Goal: Information Seeking & Learning: Learn about a topic

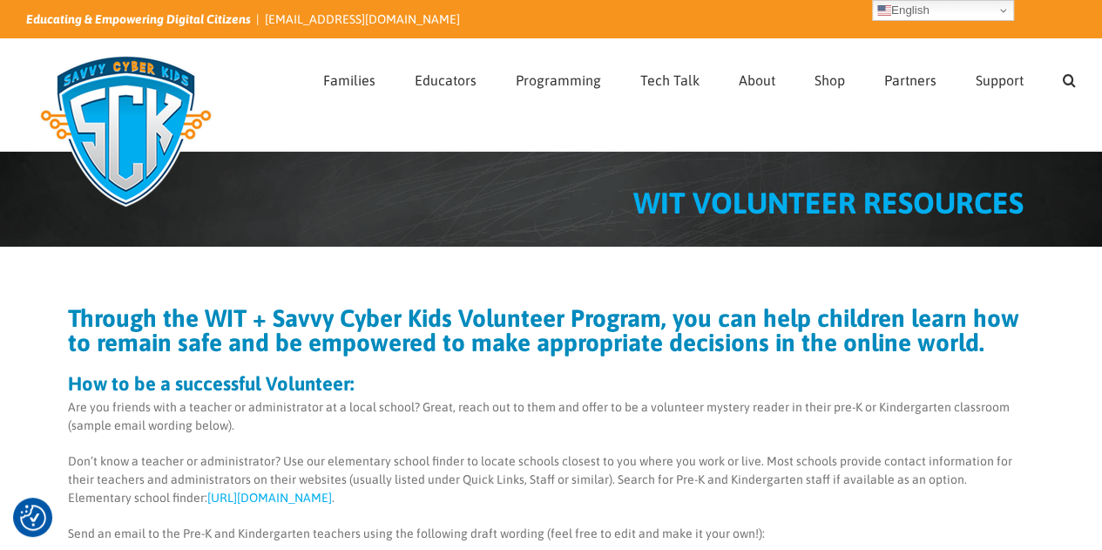
click at [650, 467] on p "Don’t know a teacher or administrator? Use our elementary school finder to loca…" at bounding box center [547, 479] width 958 height 55
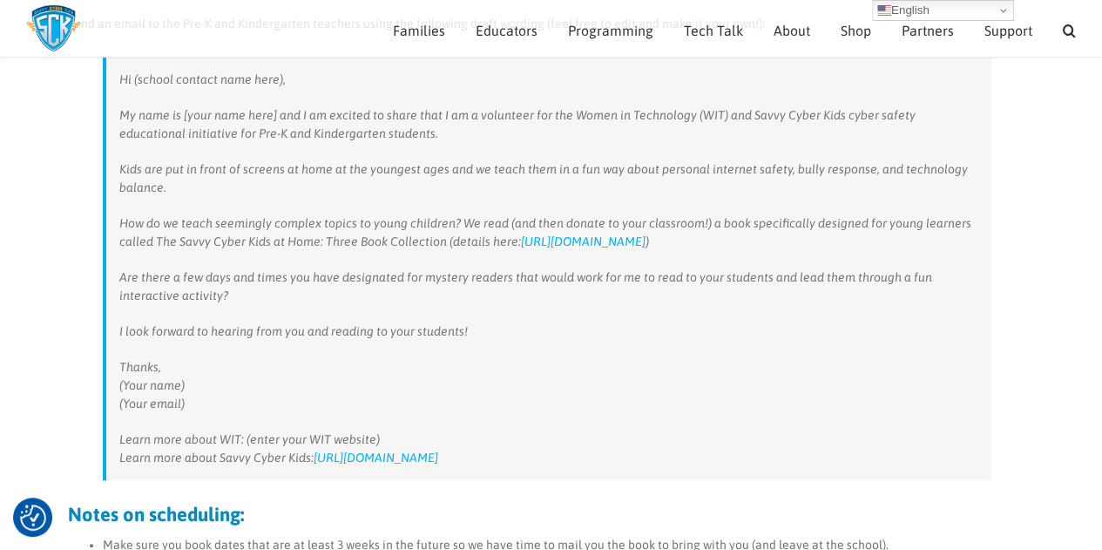
scroll to position [488, 0]
click at [584, 241] on link "[URL][DOMAIN_NAME]" at bounding box center [583, 242] width 125 height 14
click at [321, 287] on p "Are there a few days and times you have designated for mystery readers that wou…" at bounding box center [548, 287] width 859 height 37
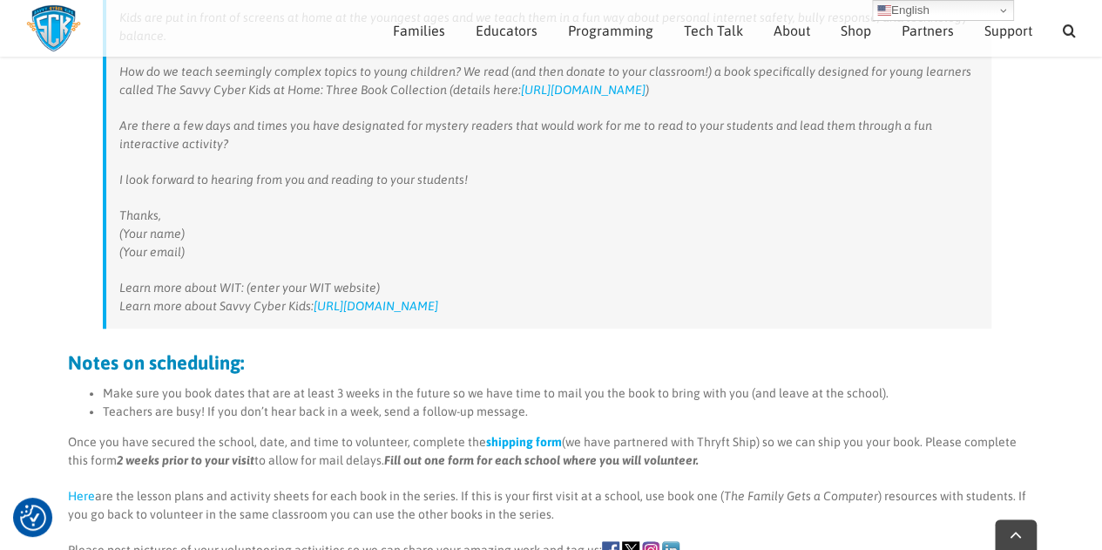
scroll to position [801, 0]
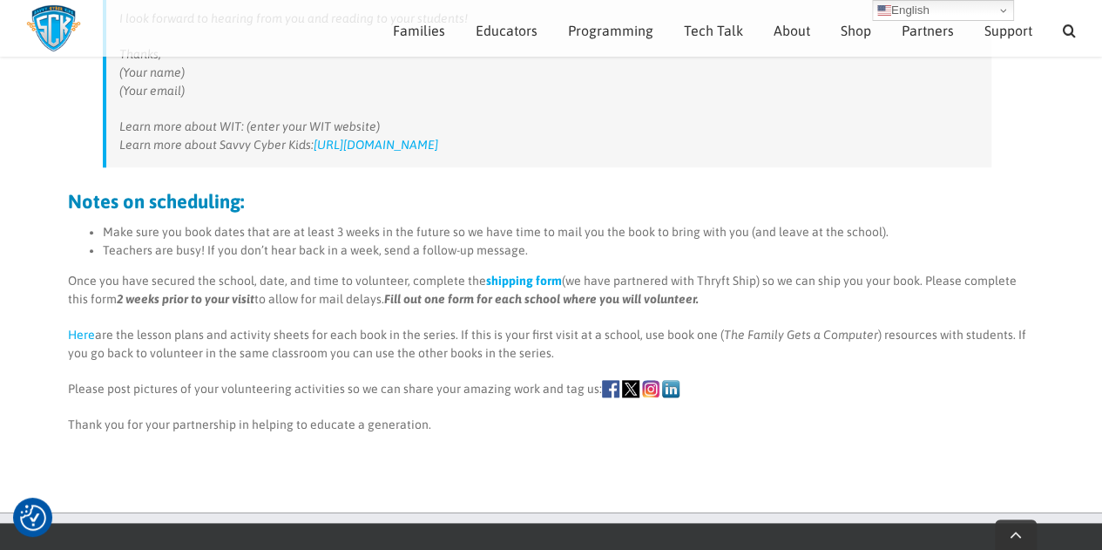
click at [78, 335] on link "Here" at bounding box center [81, 335] width 27 height 14
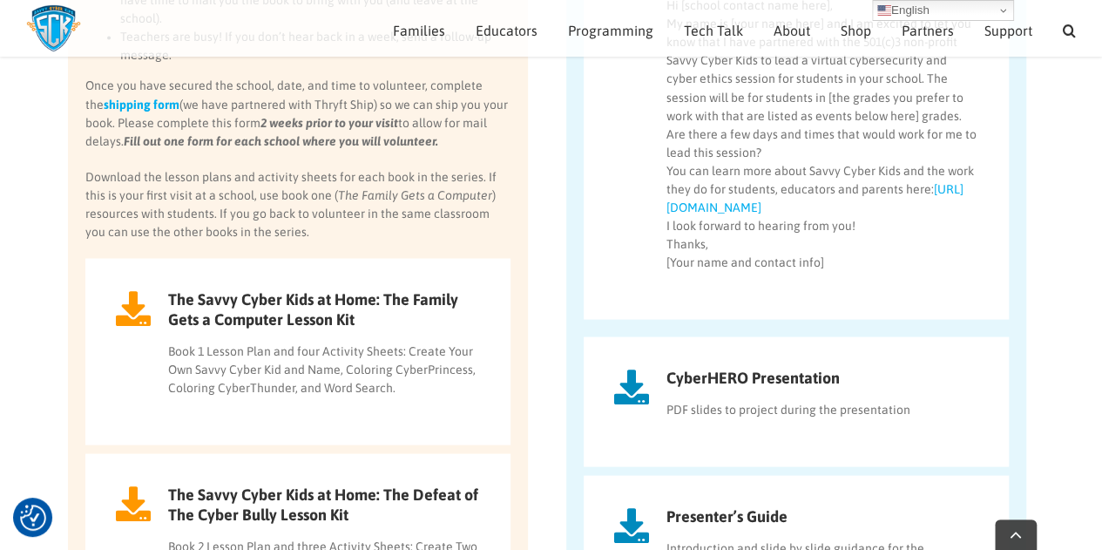
scroll to position [1629, 0]
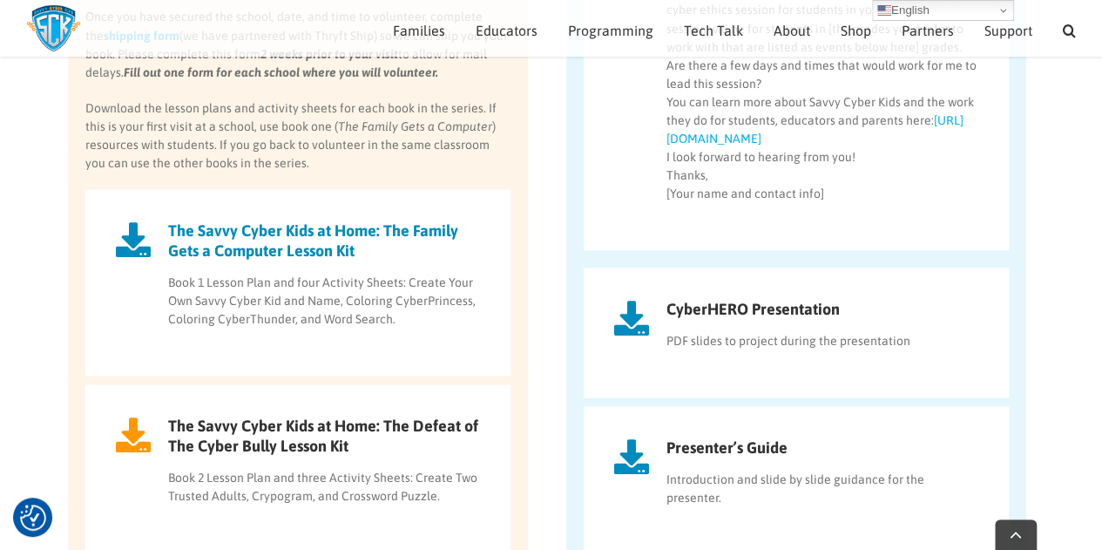
click at [259, 220] on h2 "The Savvy Cyber Kids at Home: The Family Gets a Computer Lesson Kit" at bounding box center [298, 240] width 364 height 40
